Goal: Information Seeking & Learning: Compare options

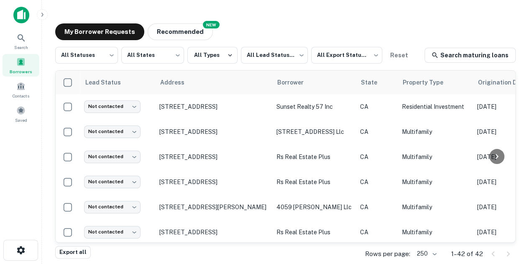
scroll to position [912, 0]
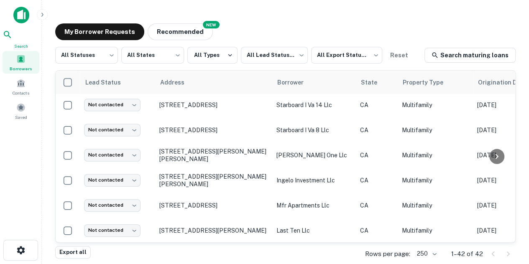
click at [13, 37] on icon at bounding box center [8, 35] width 10 height 10
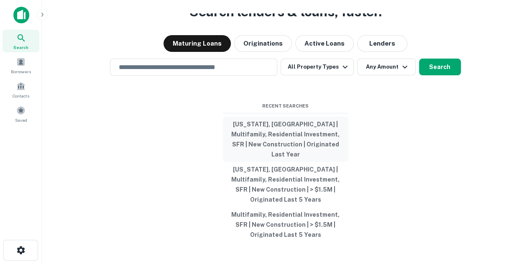
click at [283, 140] on button "California, USA | Multifamily, Residential Investment, SFR | New Construction |…" at bounding box center [285, 139] width 125 height 45
type input "**********"
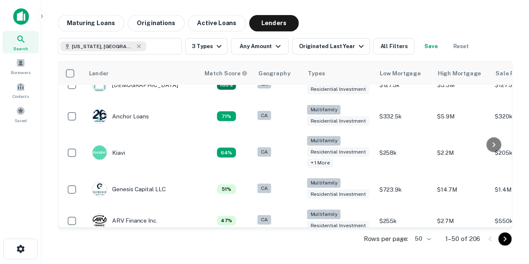
scroll to position [15, 0]
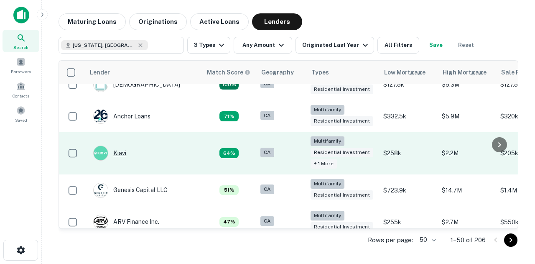
click at [119, 150] on div "Kiavi" at bounding box center [109, 152] width 33 height 15
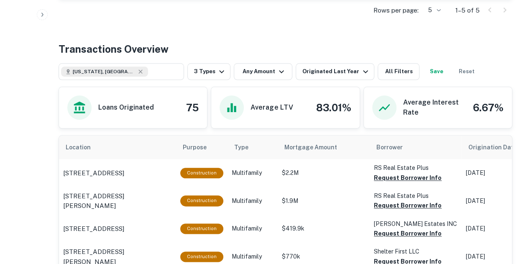
scroll to position [389, 0]
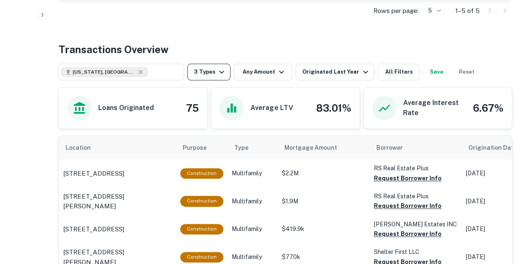
click at [220, 69] on icon "button" at bounding box center [221, 72] width 10 height 10
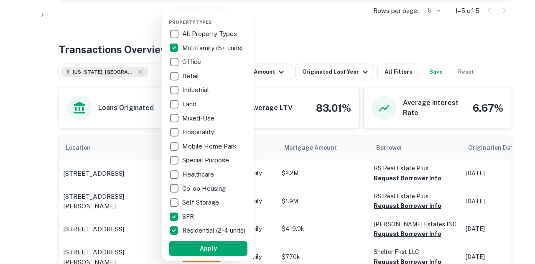
click at [322, 32] on div at bounding box center [267, 132] width 535 height 264
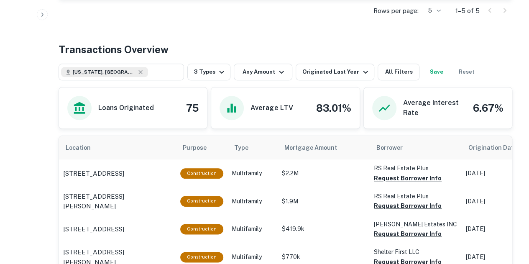
scroll to position [315, 0]
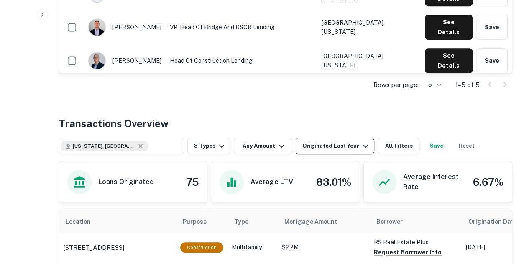
click at [348, 144] on div "Originated Last Year" at bounding box center [336, 146] width 68 height 10
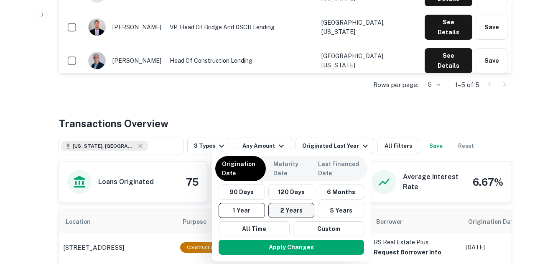
click at [294, 208] on button "2 Years" at bounding box center [291, 210] width 46 height 15
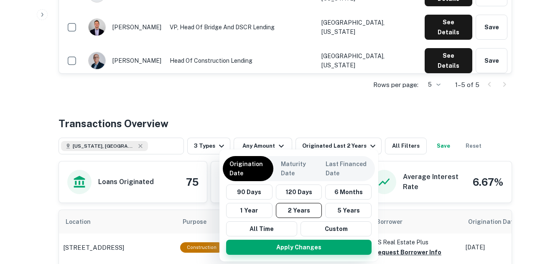
click at [308, 247] on button "Apply Changes" at bounding box center [298, 246] width 145 height 15
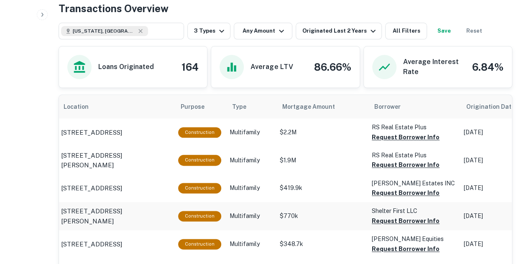
scroll to position [430, 0]
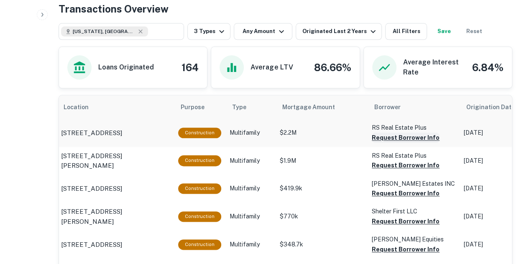
click at [412, 136] on button "Request Borrower Info" at bounding box center [405, 137] width 68 height 10
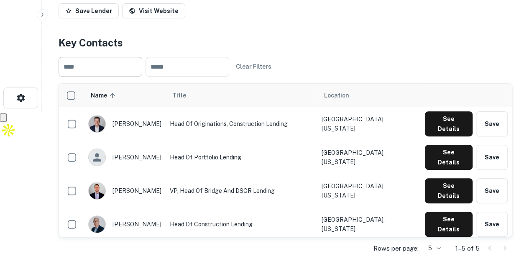
scroll to position [0, 0]
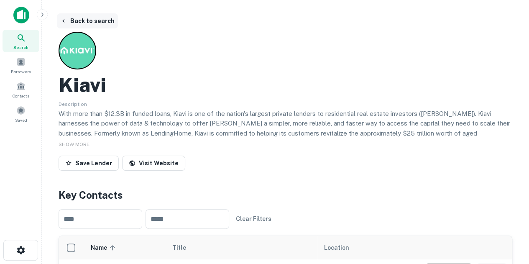
click at [84, 18] on button "Back to search" at bounding box center [87, 20] width 61 height 15
click at [92, 18] on button "Back to search" at bounding box center [87, 20] width 61 height 15
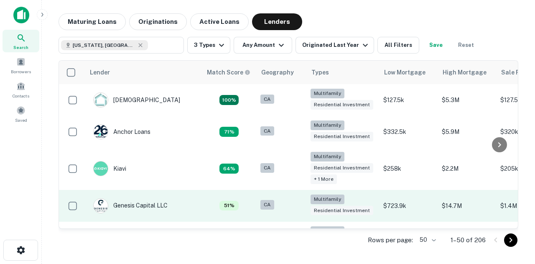
click at [180, 190] on td "Genesis Capital LLC" at bounding box center [143, 206] width 117 height 32
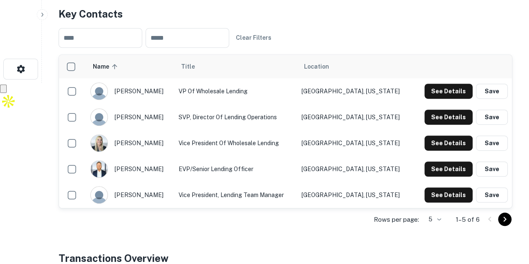
scroll to position [175, 0]
